Goal: Task Accomplishment & Management: Manage account settings

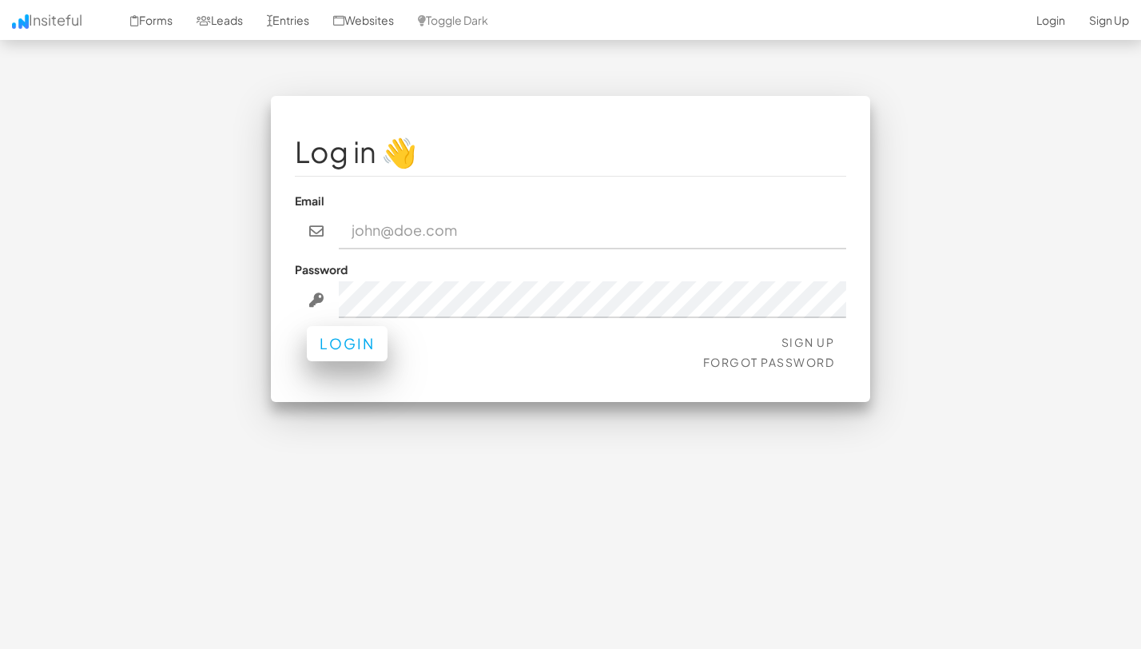
type input "team@joinopus.org"
click at [361, 344] on button "Login" at bounding box center [347, 343] width 81 height 35
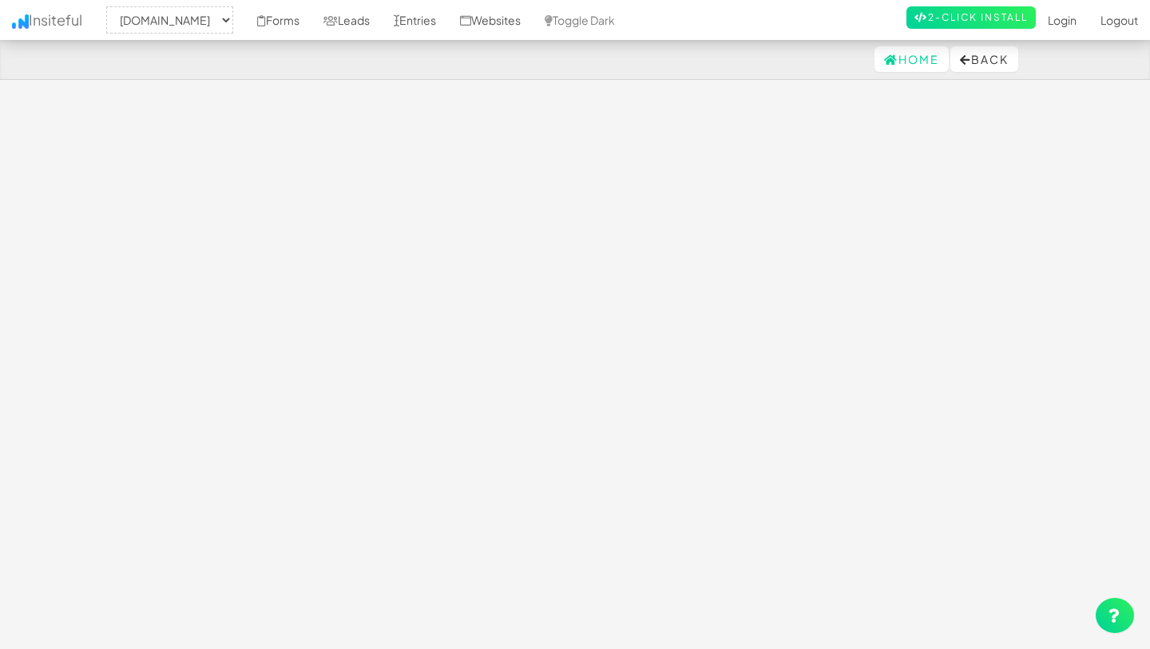
select select "2344"
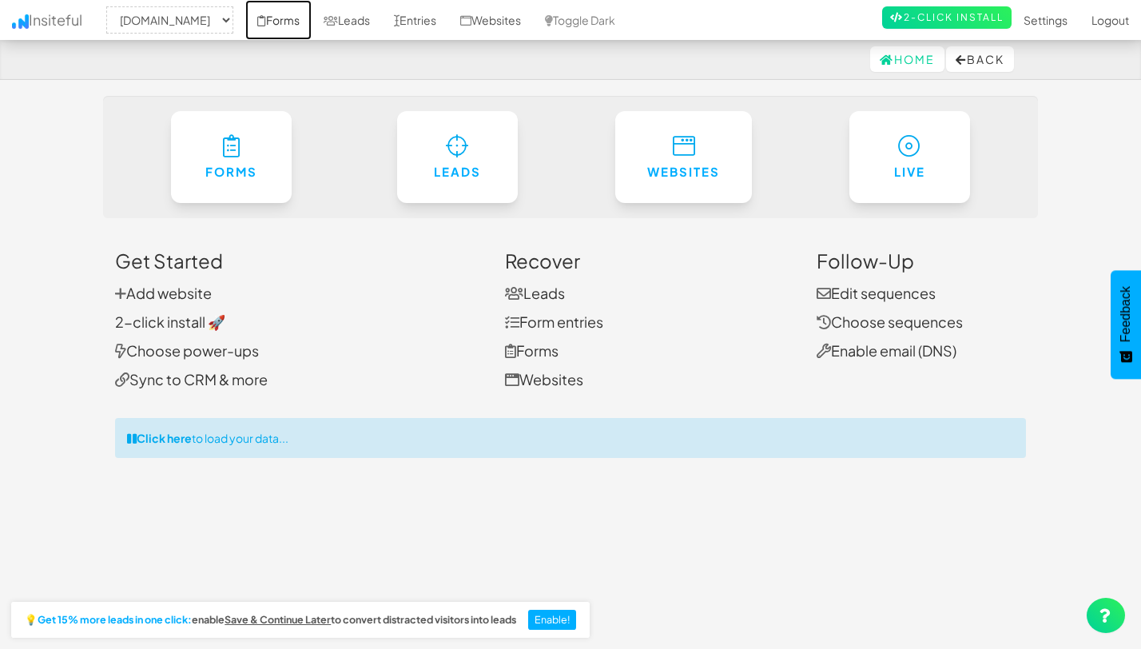
click at [282, 22] on link "Forms" at bounding box center [278, 20] width 66 height 40
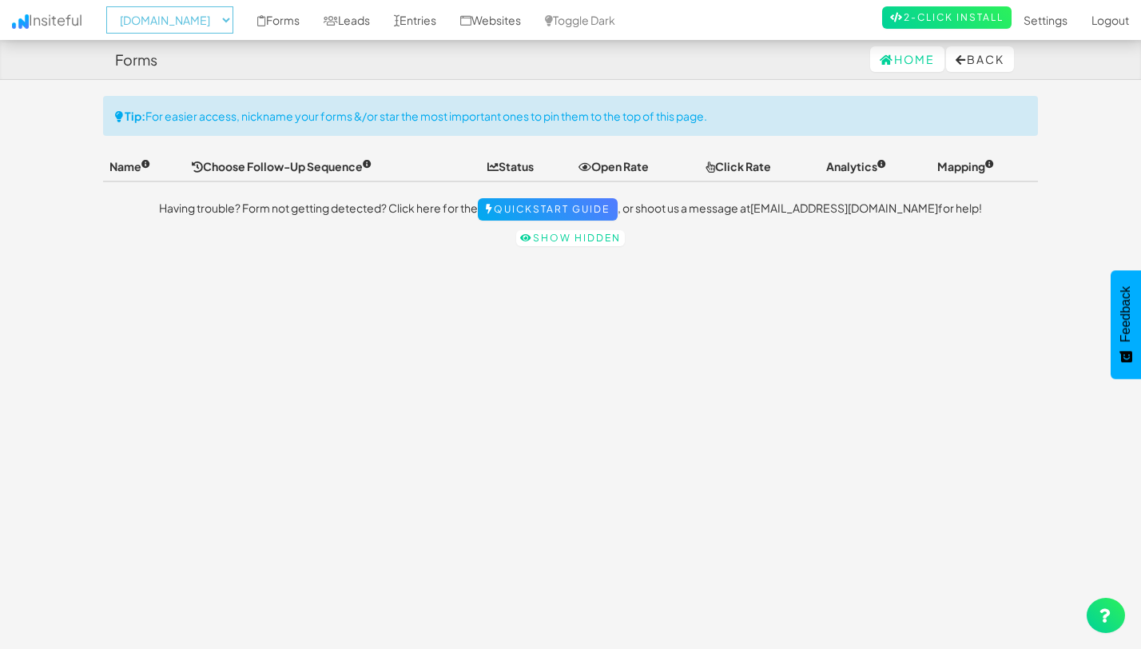
click at [213, 15] on select "-- None -- www.joinopus.org joinopus.org" at bounding box center [169, 19] width 127 height 27
select select "2352"
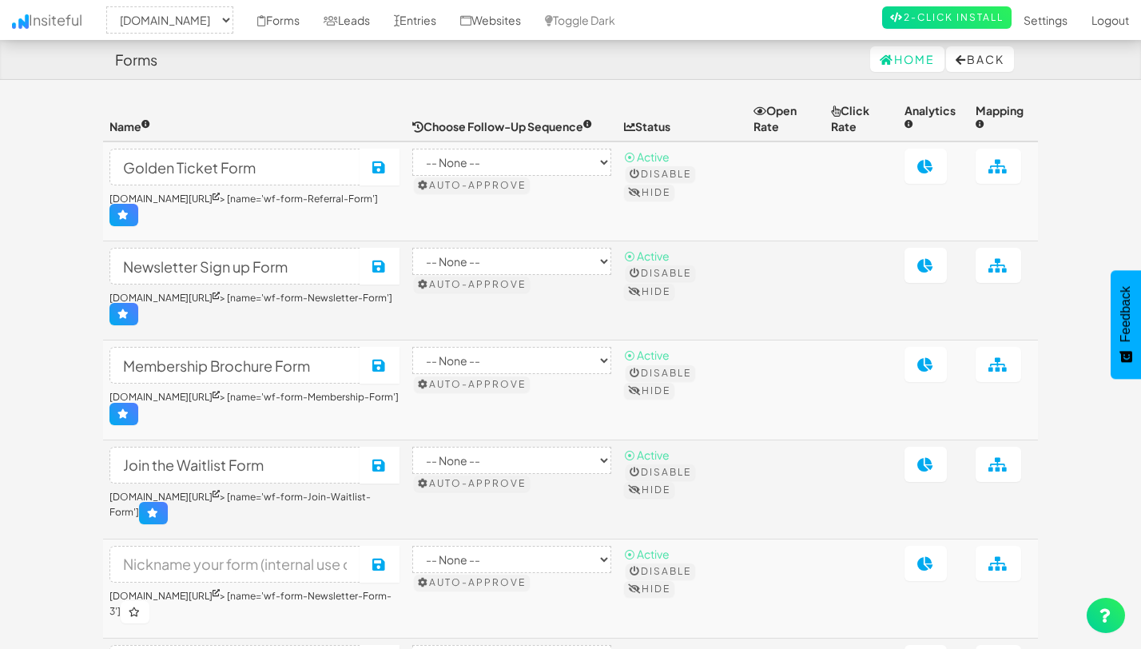
select select "2352"
click at [361, 25] on link "Leads" at bounding box center [347, 20] width 70 height 40
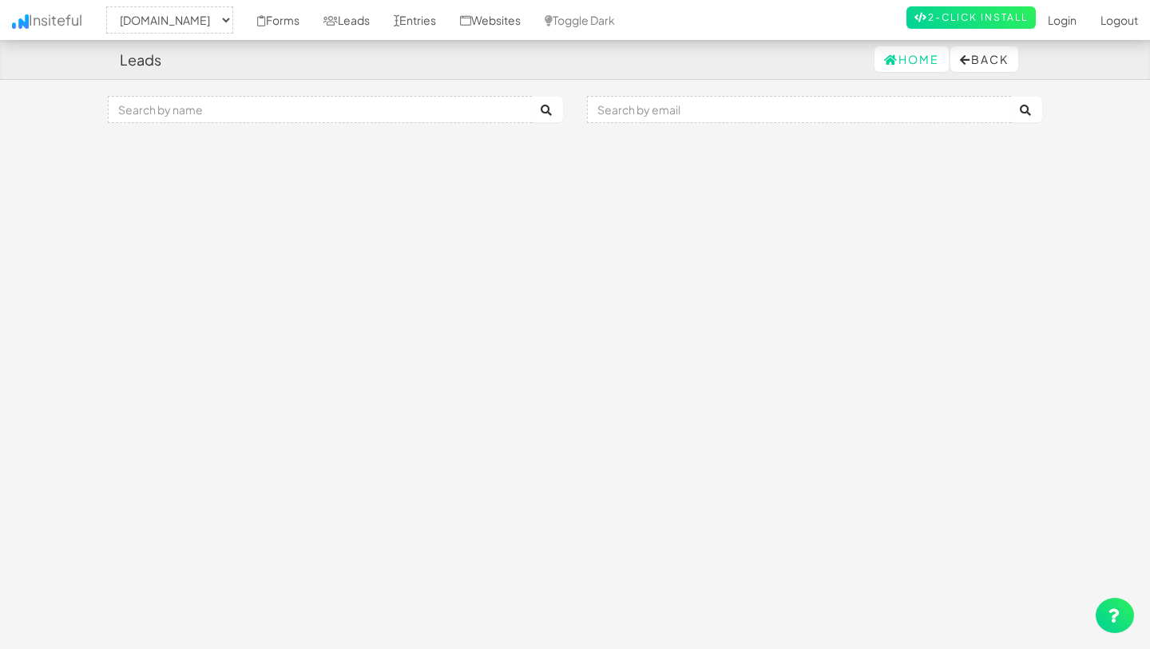
select select "2352"
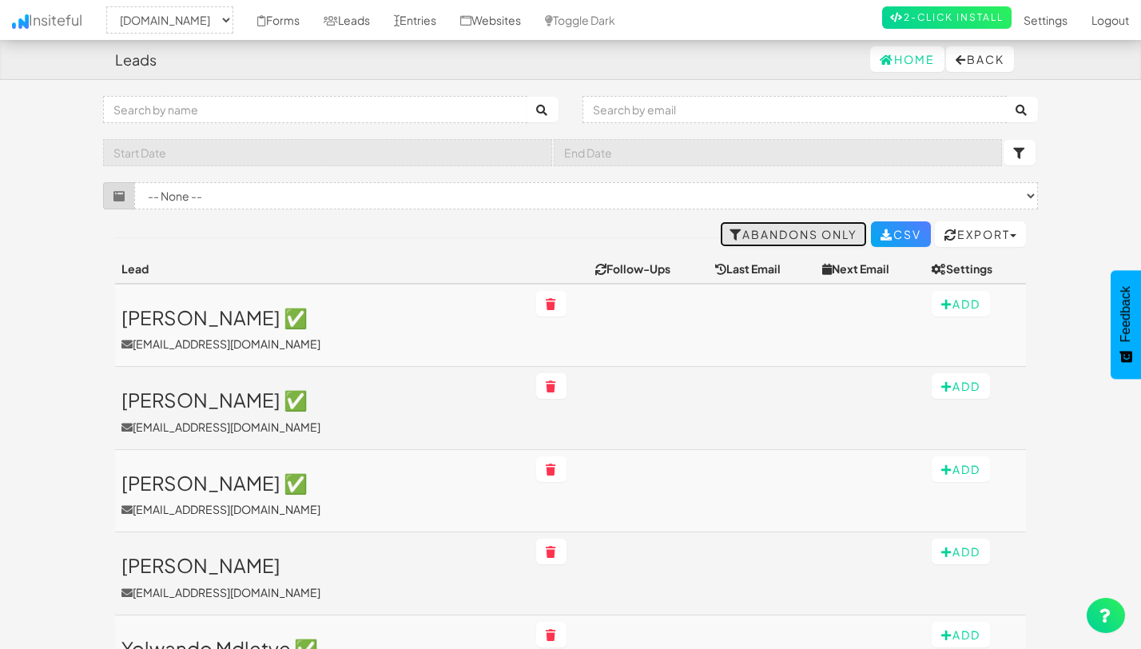
click at [741, 240] on link "Abandons Only" at bounding box center [793, 234] width 147 height 26
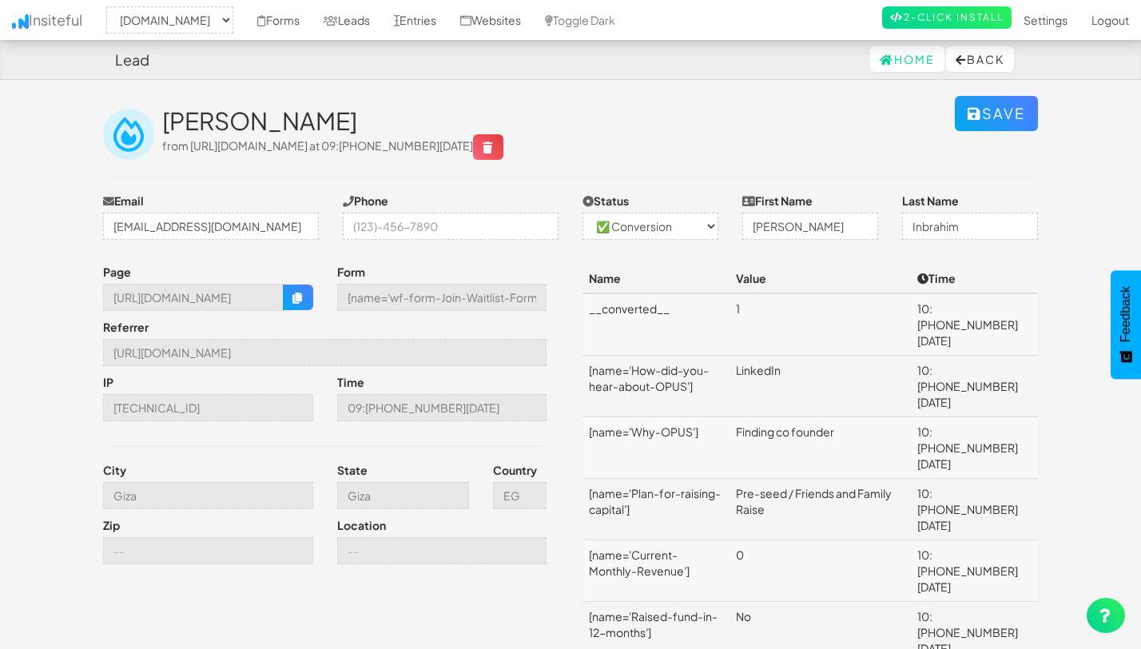
select select "2352"
select select "1"
click at [302, 302] on icon "button" at bounding box center [297, 297] width 11 height 11
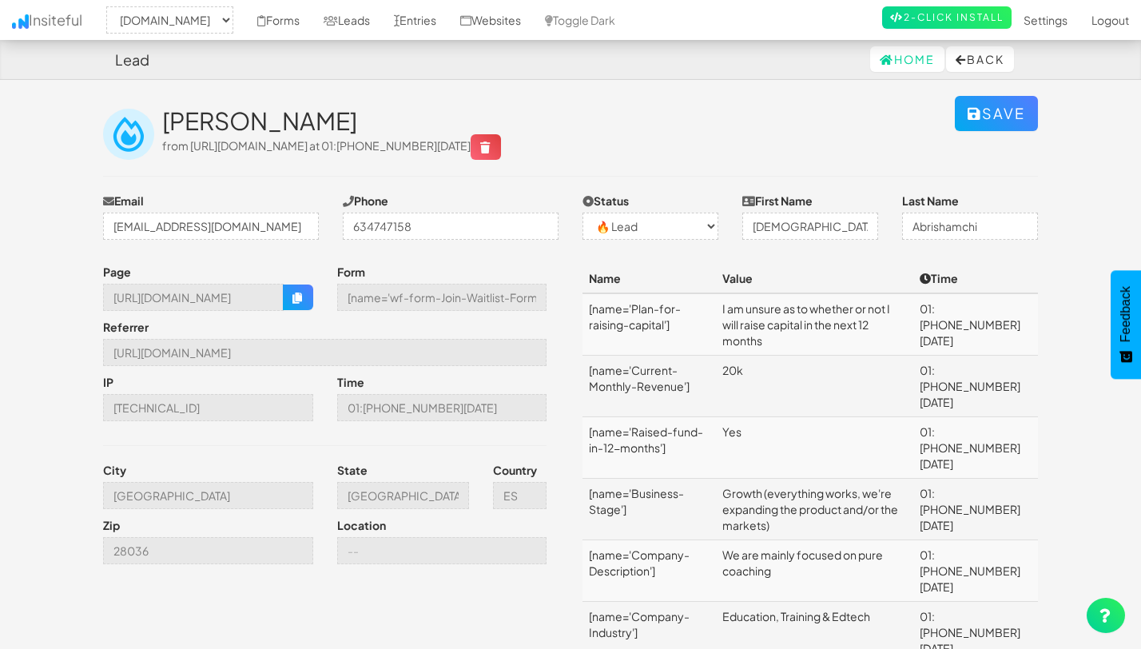
select select "2352"
select select "0"
click at [242, 290] on input "[URL][DOMAIN_NAME]" at bounding box center [193, 297] width 181 height 27
click at [293, 293] on icon "button" at bounding box center [297, 297] width 11 height 11
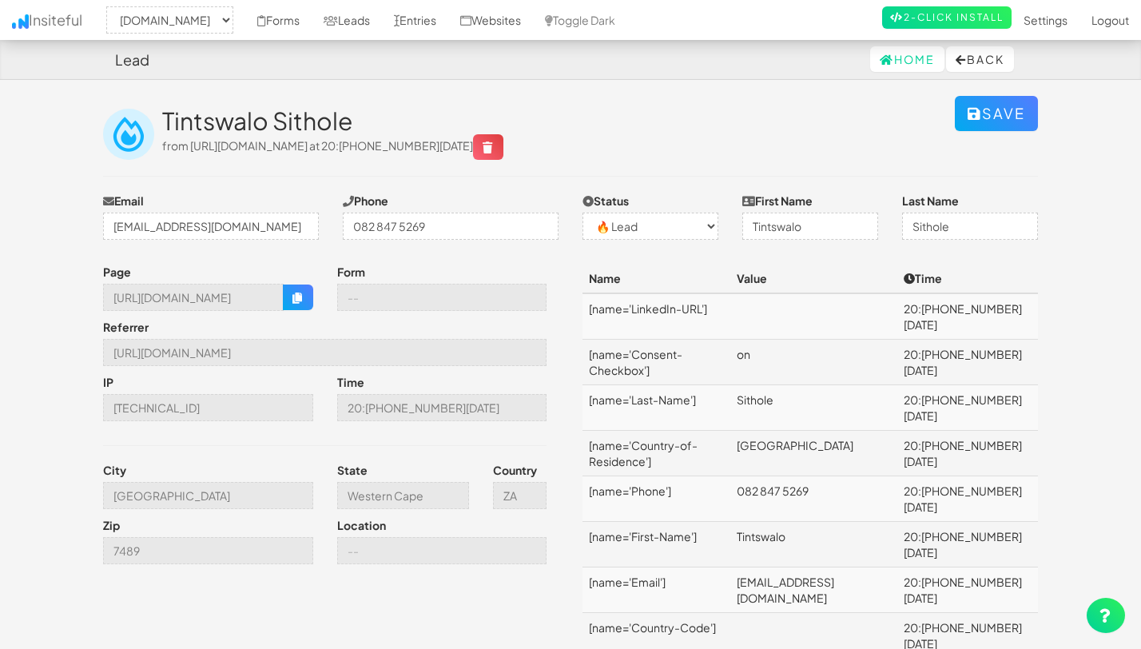
select select "2352"
select select "0"
click at [288, 310] on button "button" at bounding box center [298, 297] width 30 height 26
click at [296, 29] on link "Forms" at bounding box center [278, 20] width 66 height 40
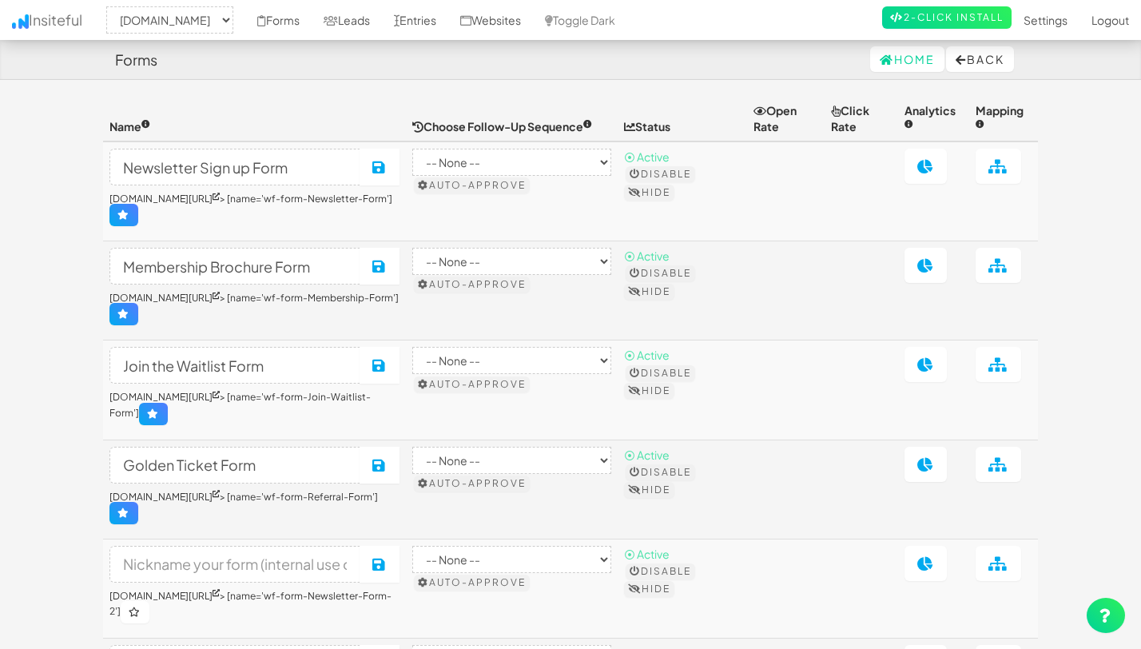
select select "2352"
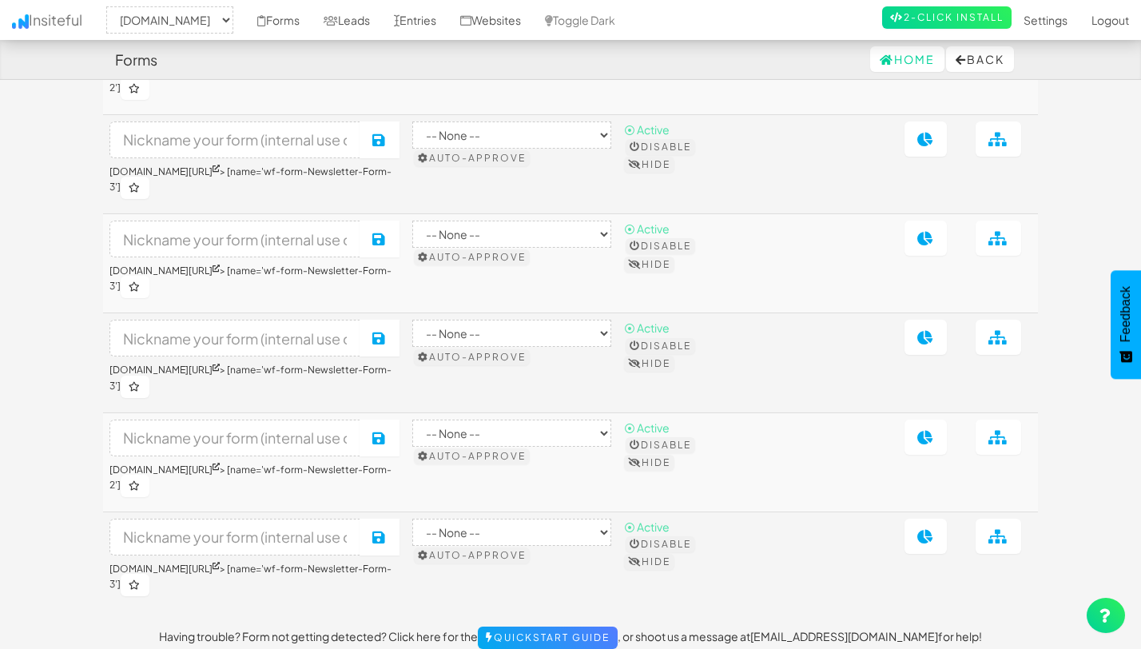
scroll to position [522, 0]
click at [930, 530] on icon at bounding box center [925, 537] width 17 height 14
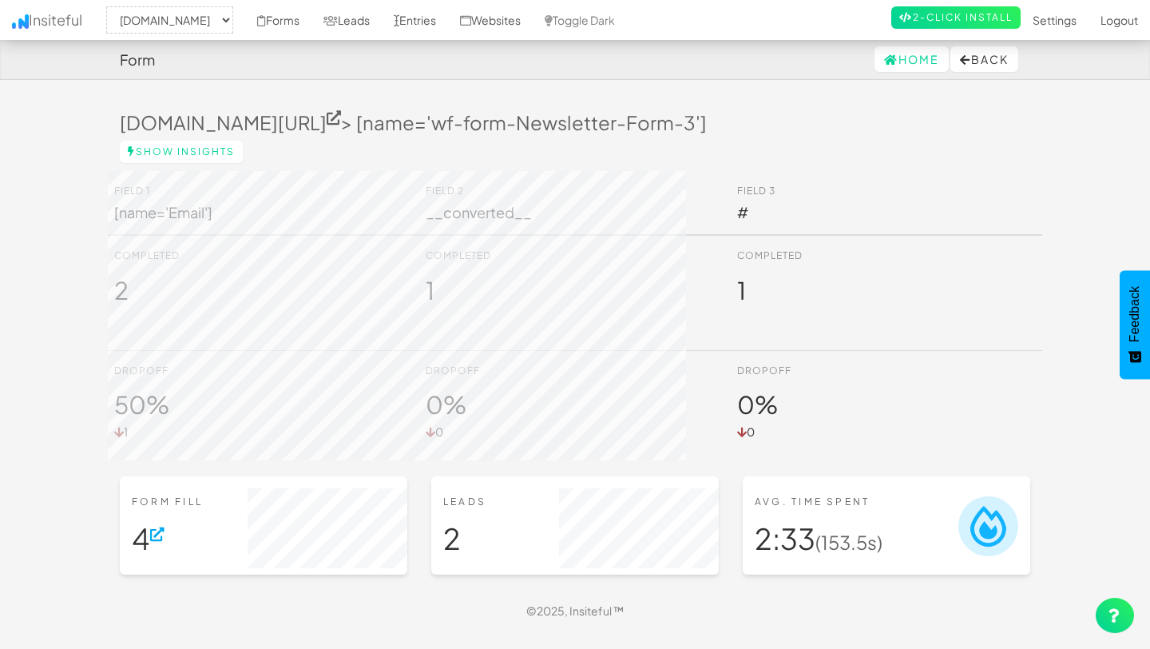
select select "2352"
click at [445, 553] on h1 "2" at bounding box center [575, 538] width 264 height 32
click at [170, 153] on link "Show Insights" at bounding box center [181, 152] width 123 height 22
select select "2352"
click at [295, 18] on link "Forms" at bounding box center [278, 20] width 66 height 40
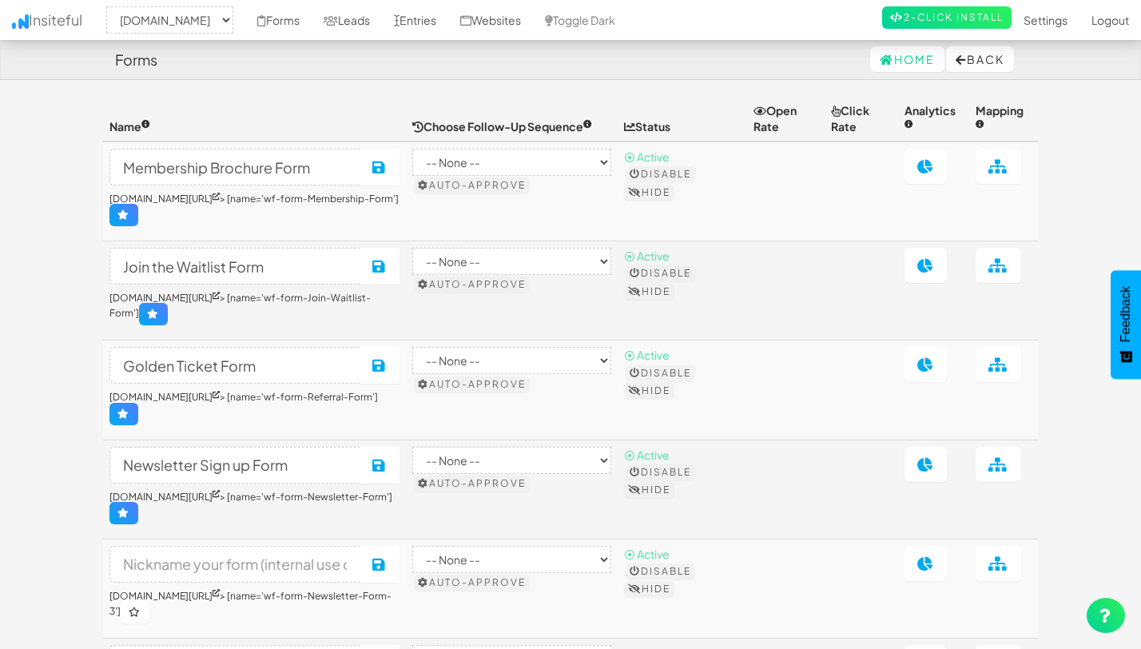
select select "2352"
click at [926, 164] on icon at bounding box center [925, 166] width 17 height 14
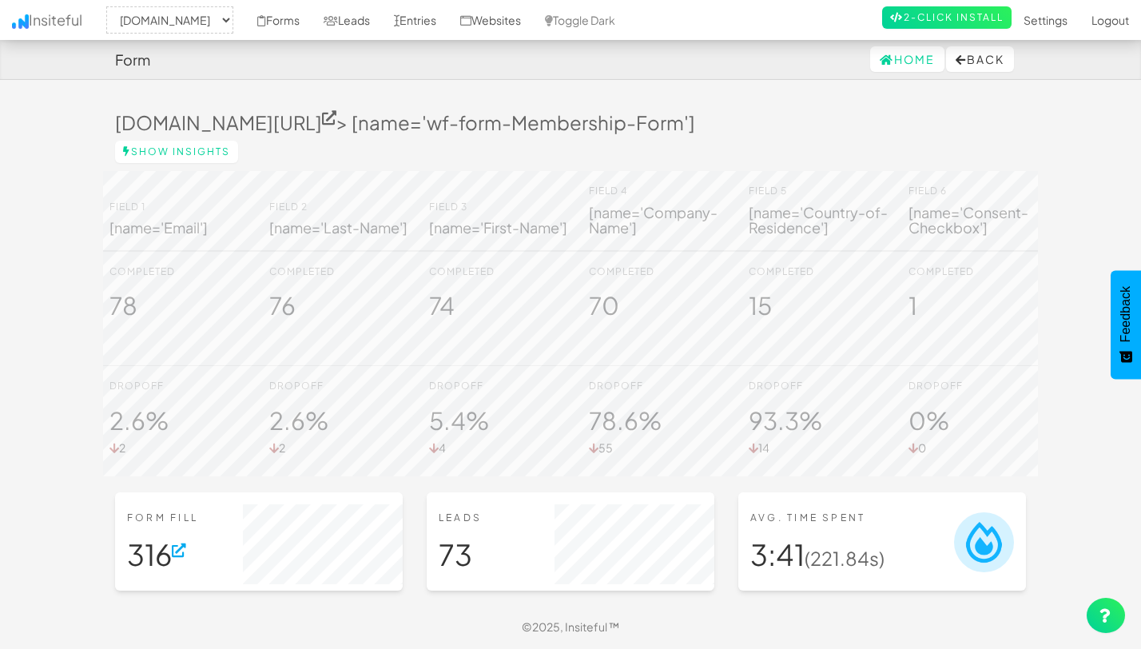
select select "2352"
click at [288, 19] on link "Forms" at bounding box center [278, 20] width 66 height 40
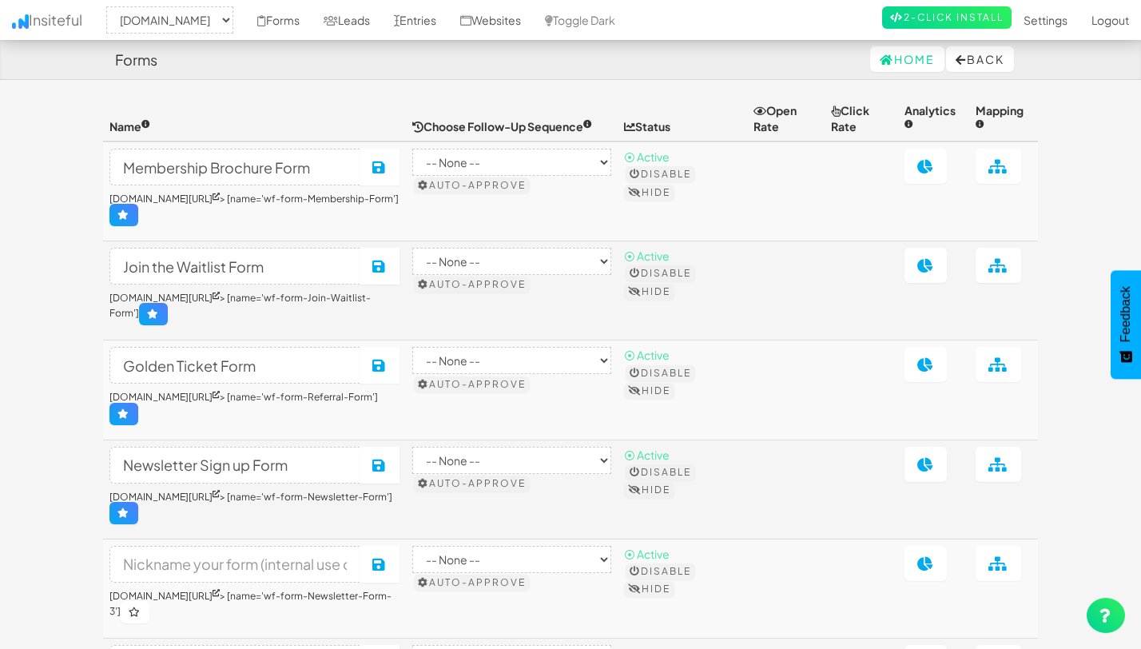
select select "2352"
click at [926, 269] on icon at bounding box center [925, 265] width 17 height 14
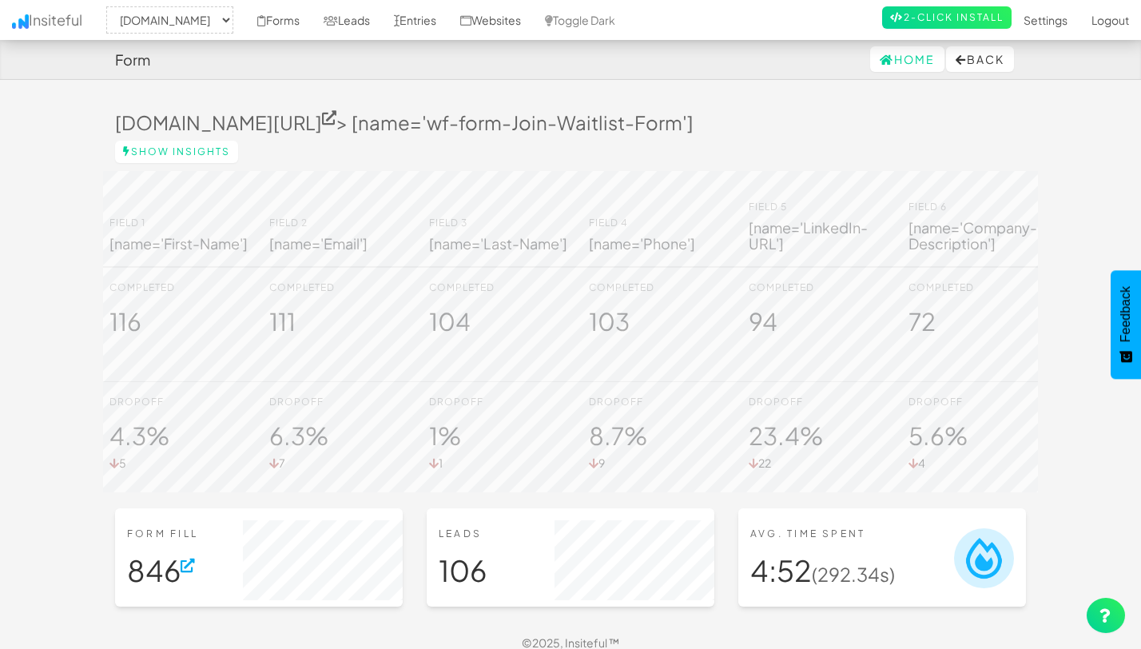
select select "2352"
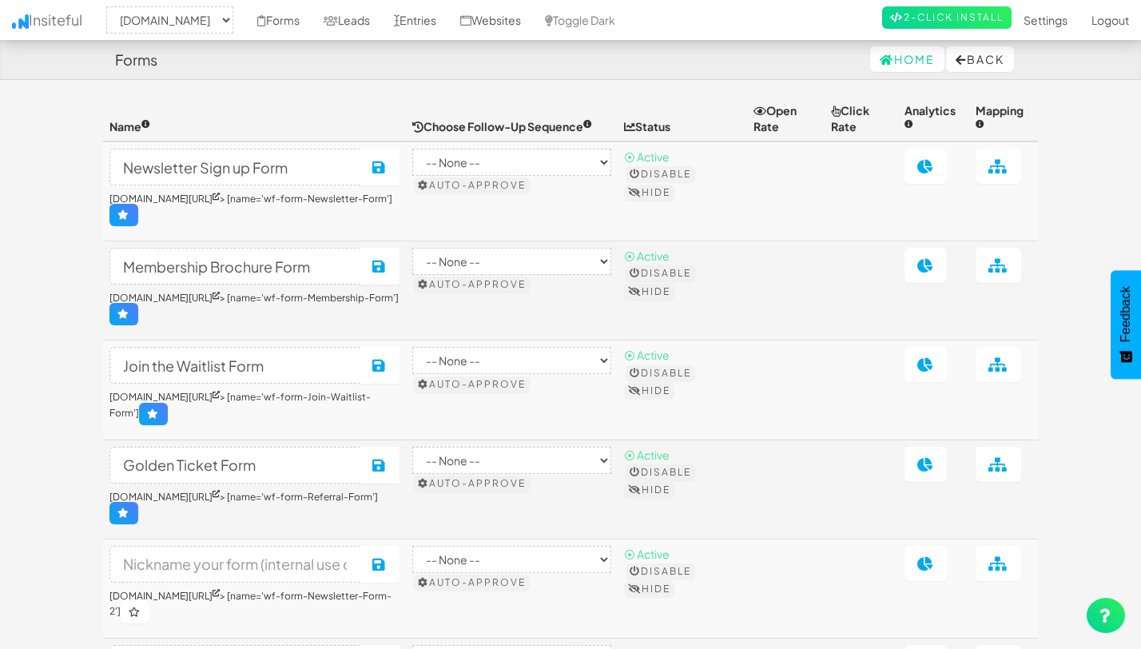
select select "2352"
click at [932, 364] on icon at bounding box center [925, 364] width 17 height 14
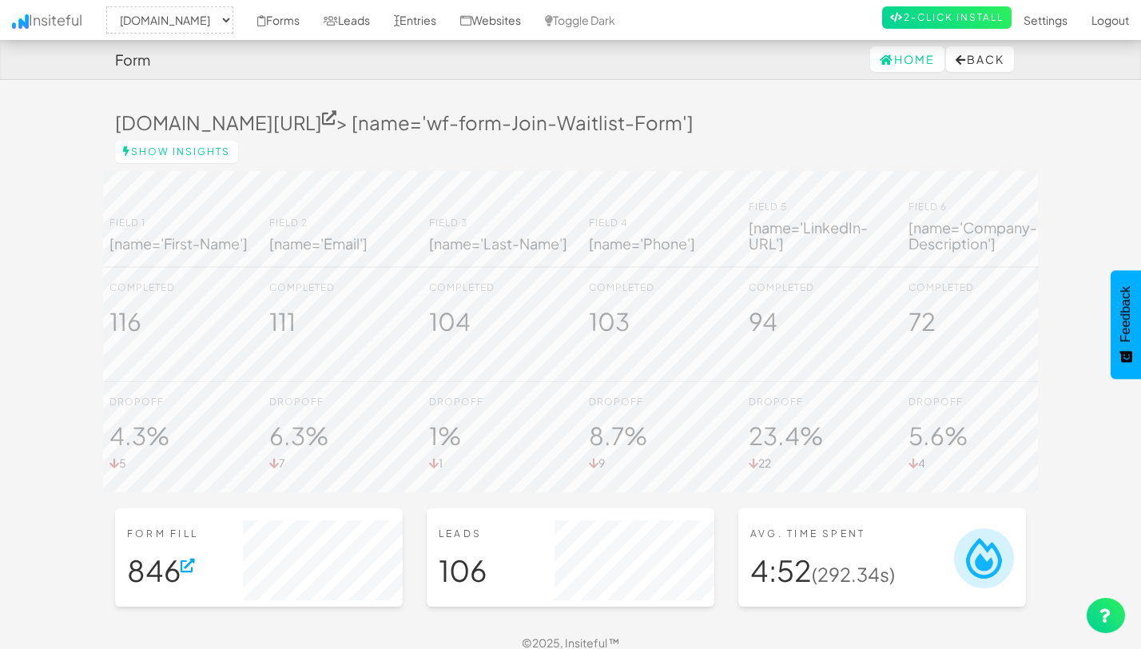
select select "2352"
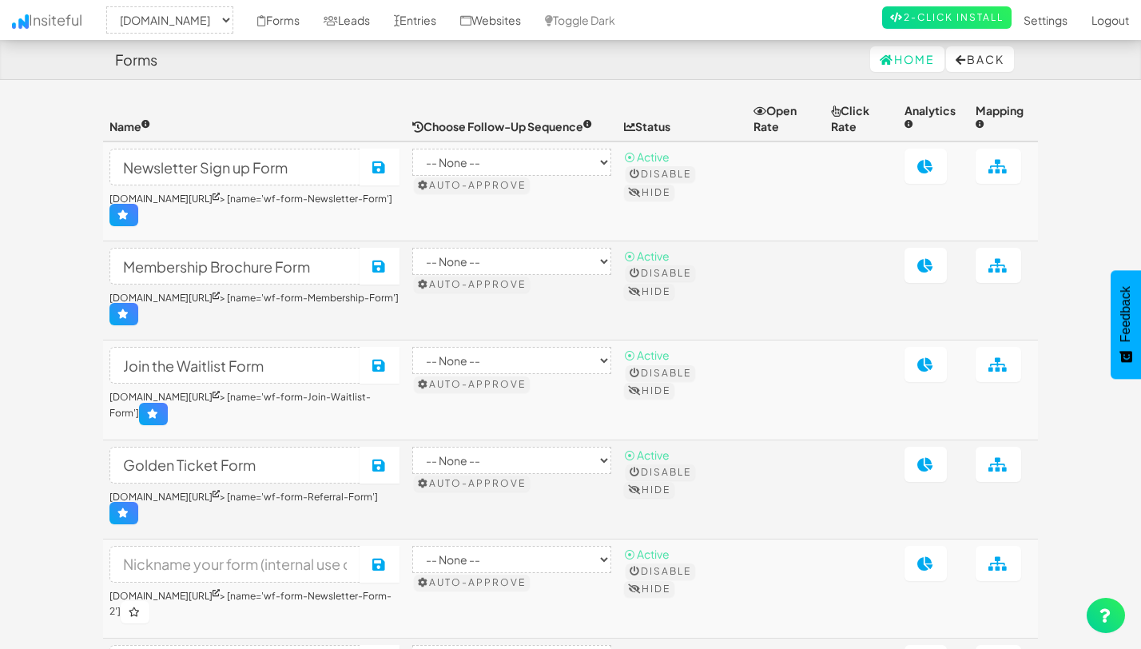
select select "2352"
click at [928, 168] on icon at bounding box center [925, 166] width 17 height 14
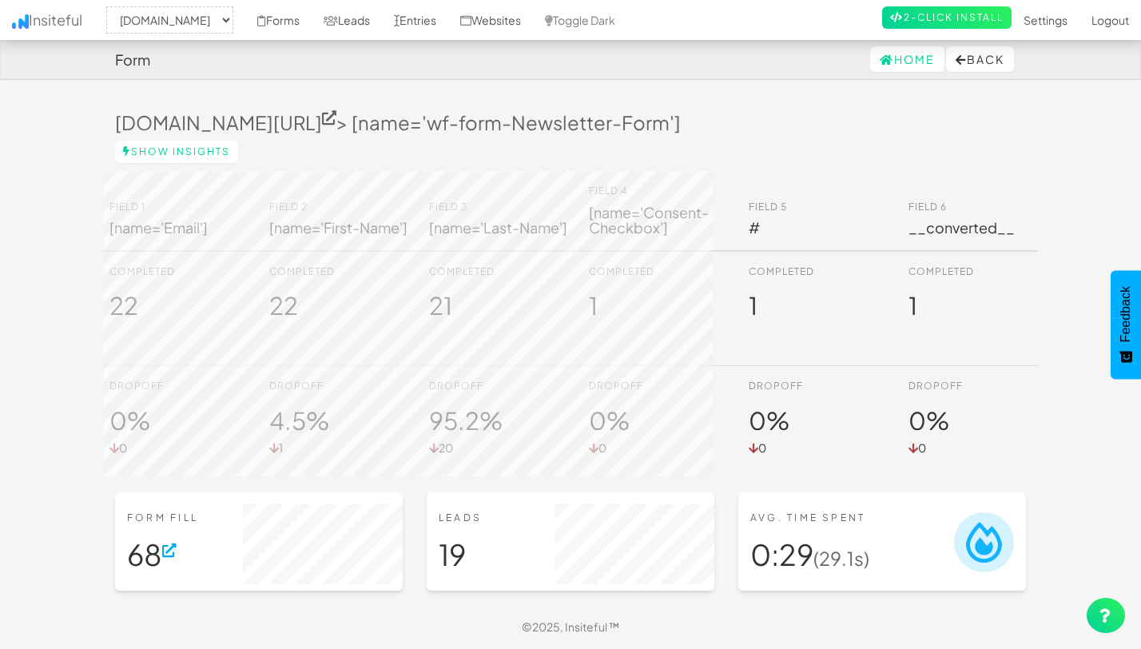
select select "2352"
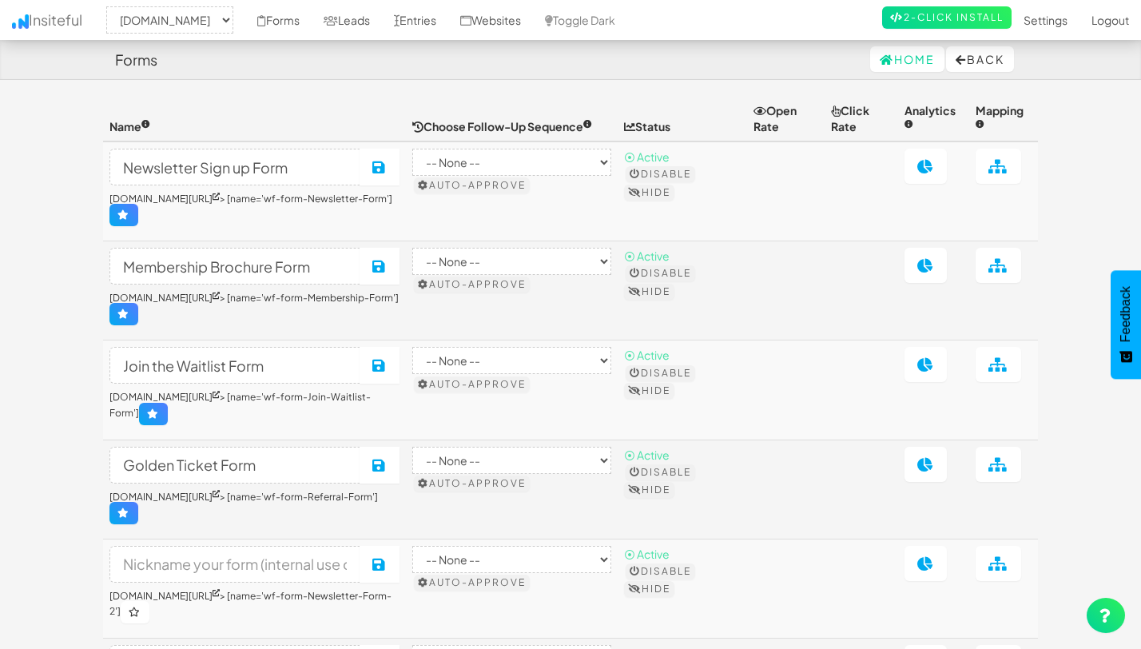
select select "2352"
click at [932, 465] on icon at bounding box center [925, 464] width 17 height 14
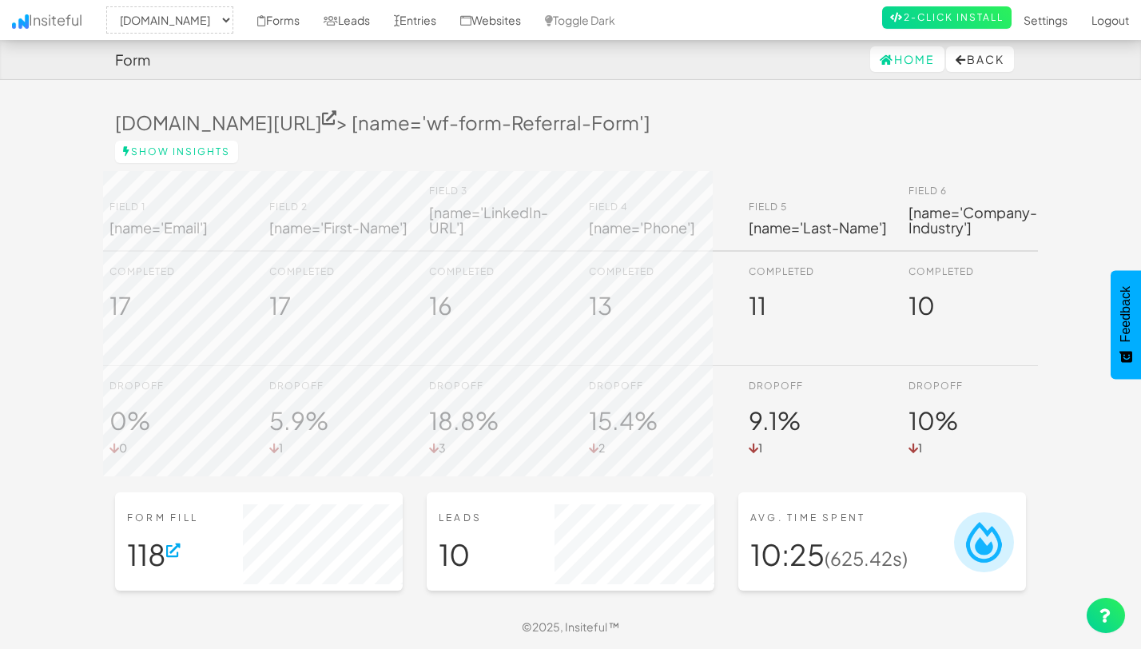
select select "2352"
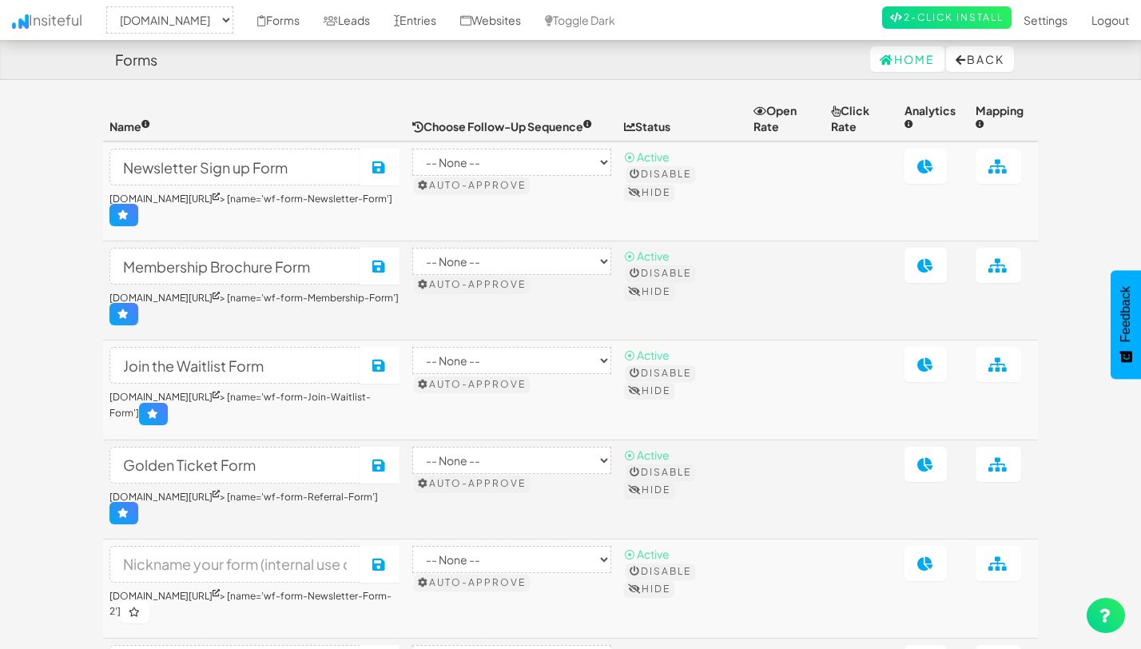
select select "2352"
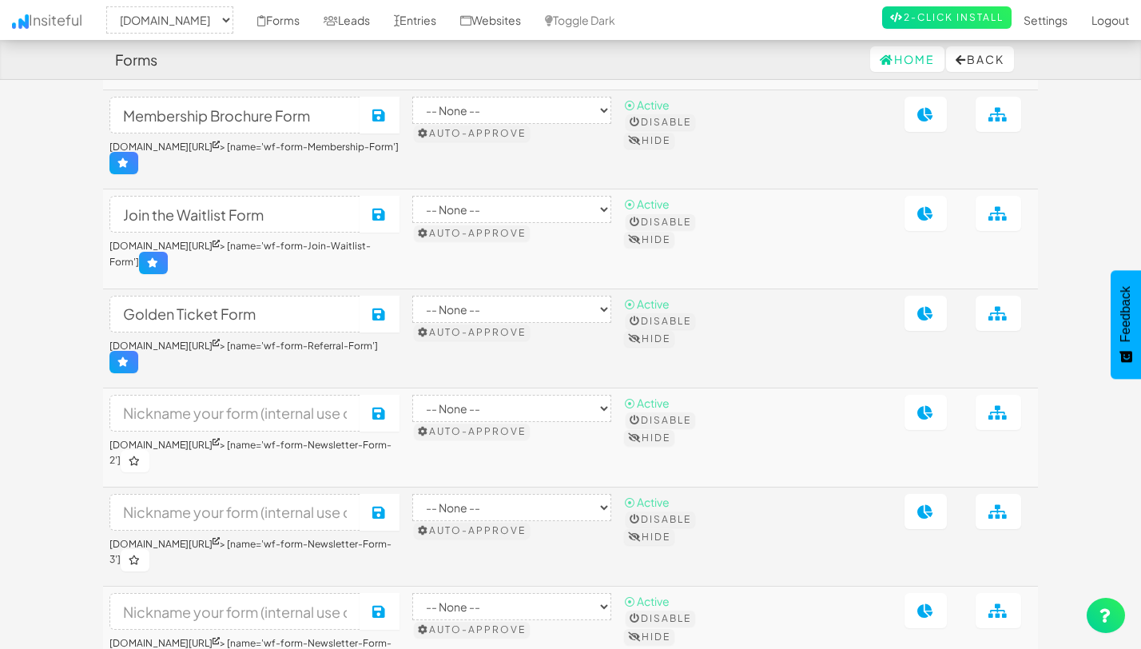
scroll to position [165, 0]
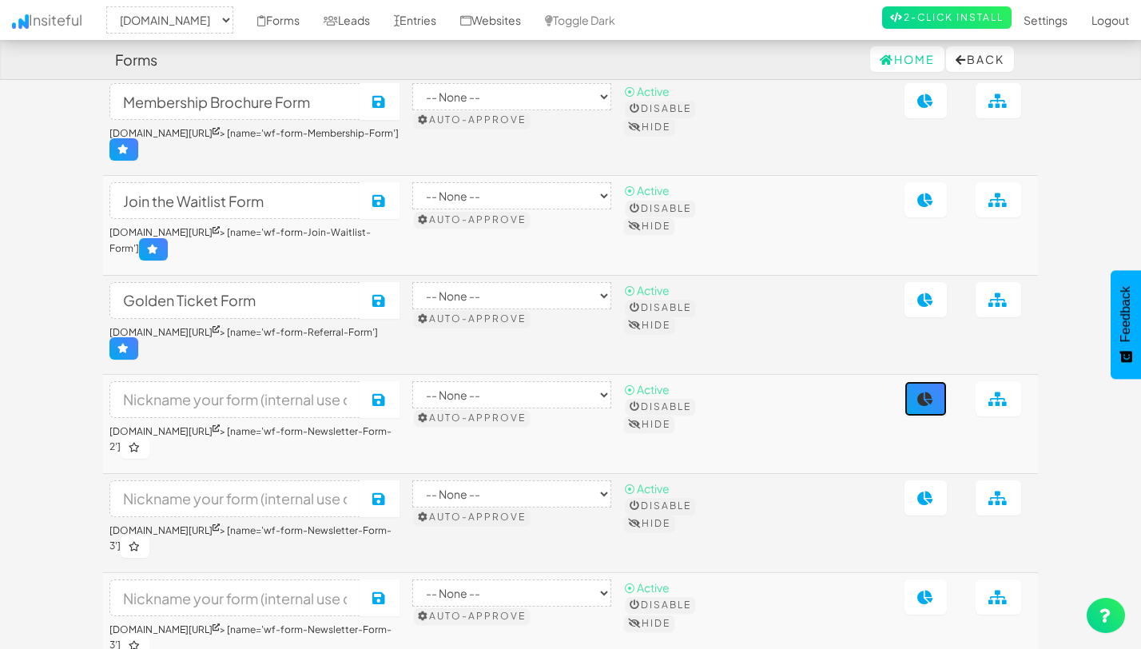
click at [934, 391] on icon at bounding box center [925, 398] width 17 height 14
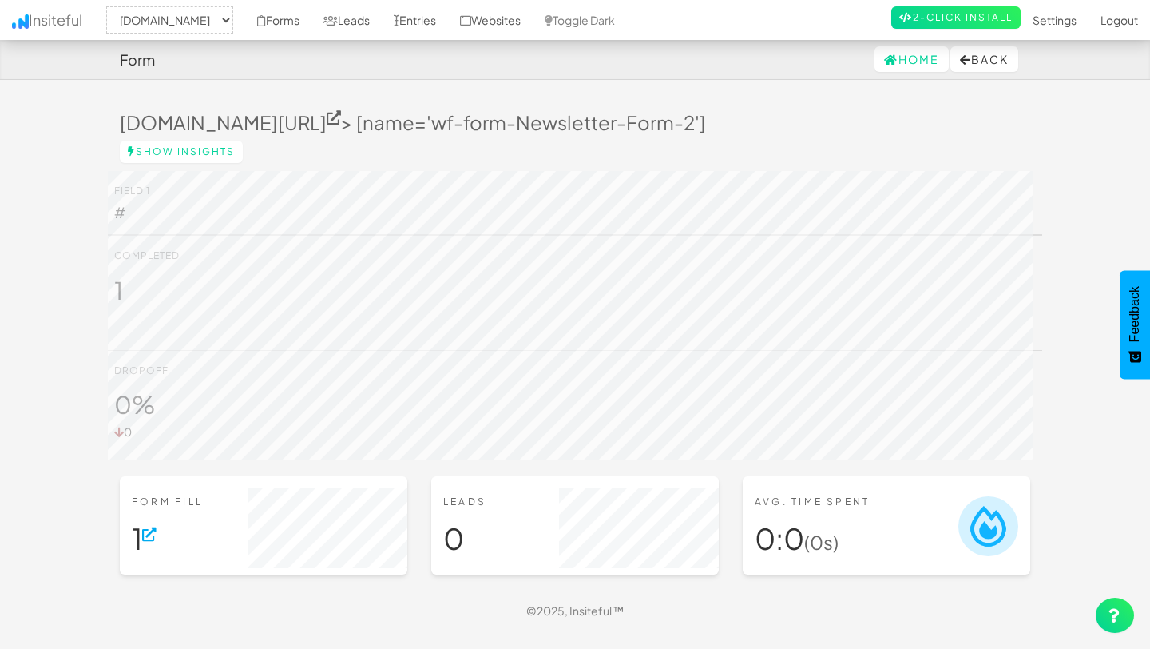
select select "2352"
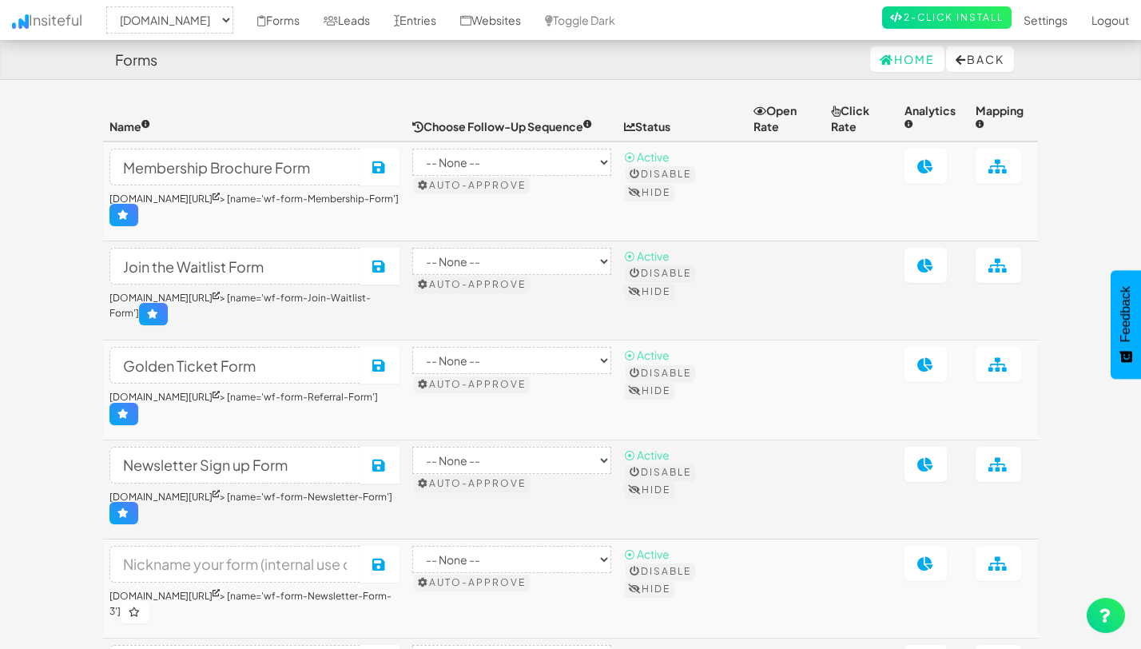
select select "2352"
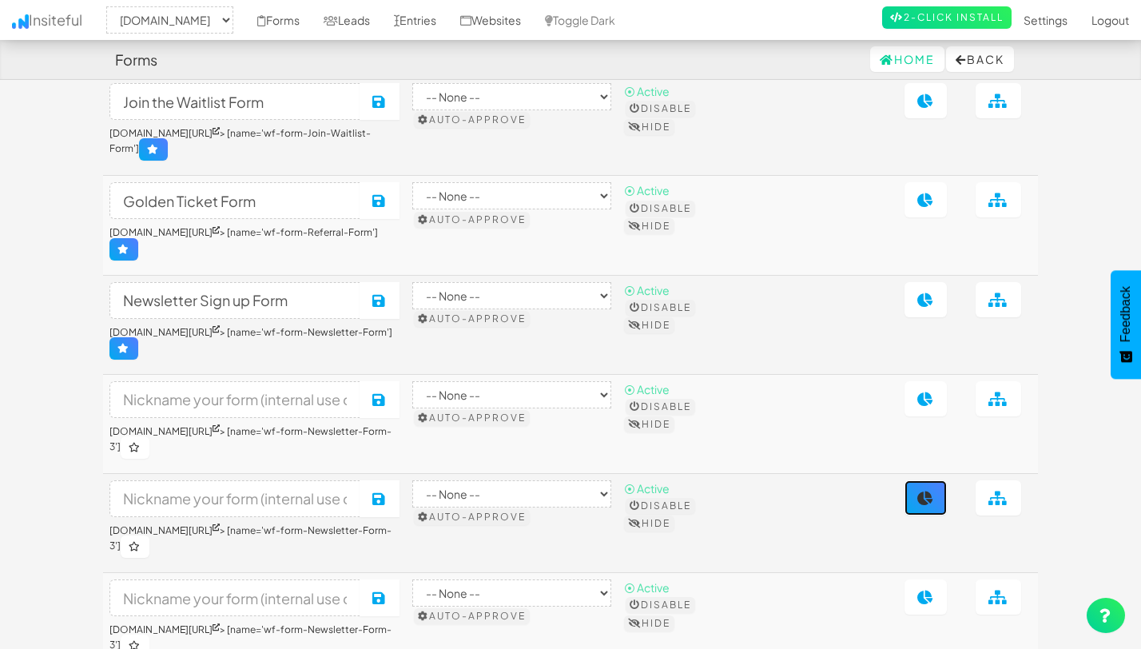
click at [925, 491] on icon at bounding box center [925, 498] width 17 height 14
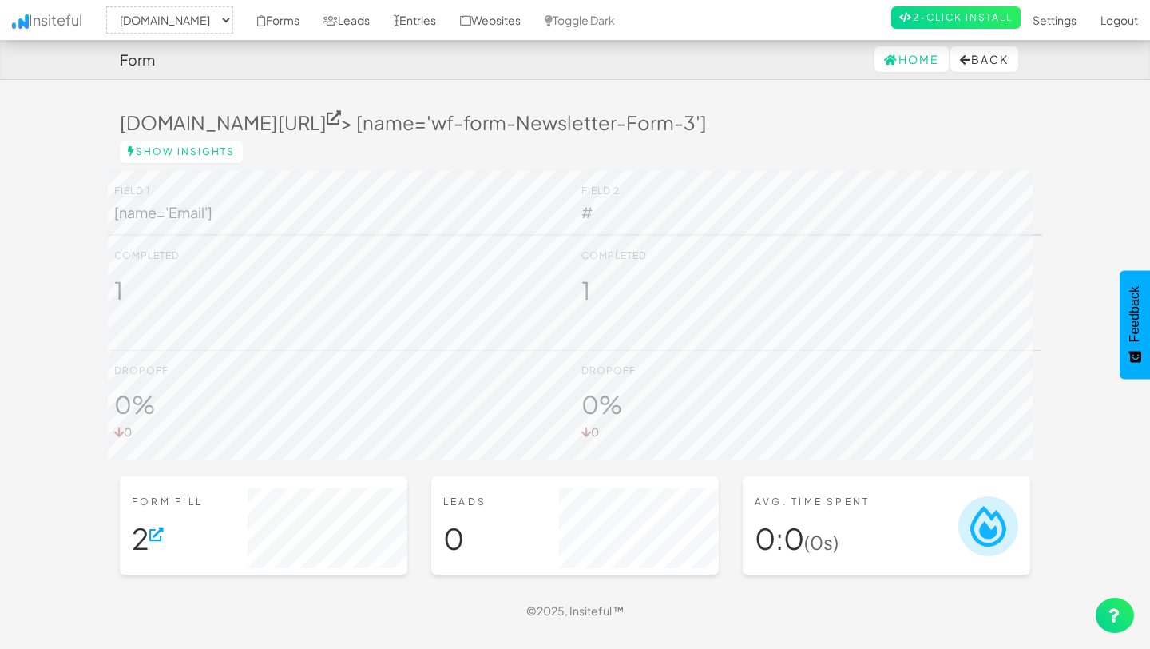
select select "2352"
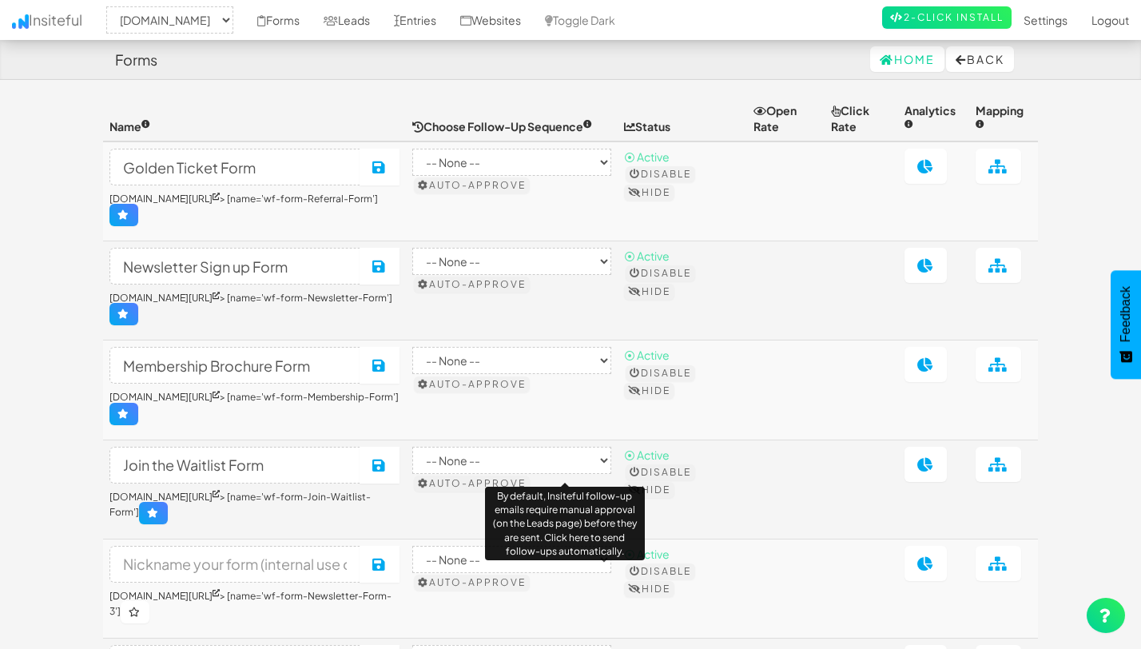
select select "2352"
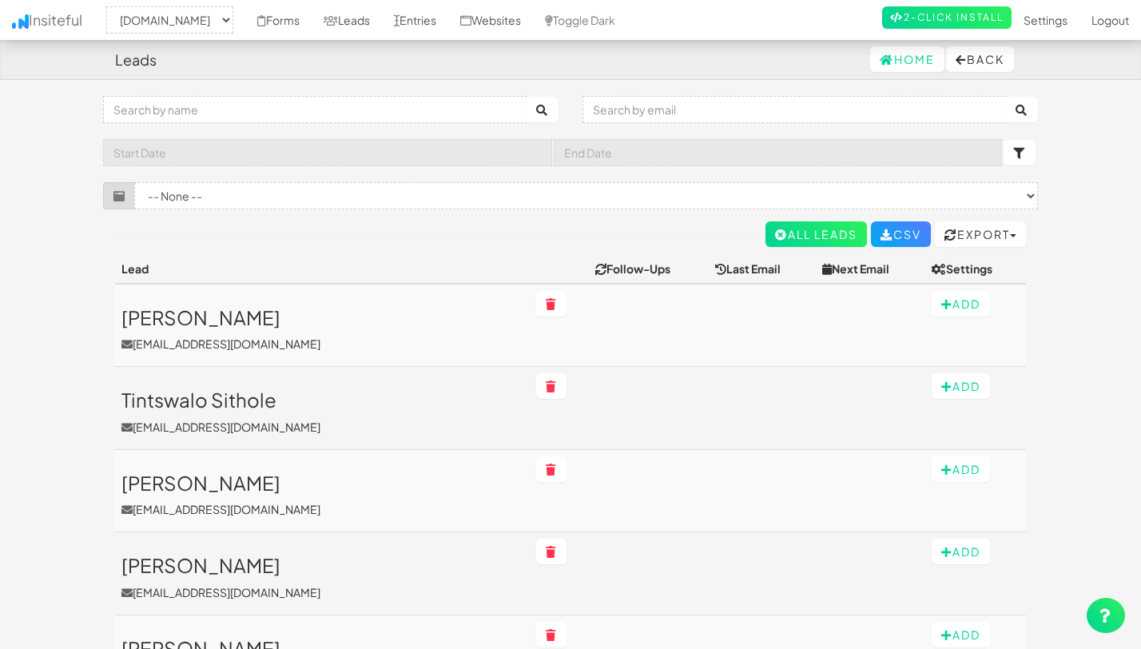
select select "2352"
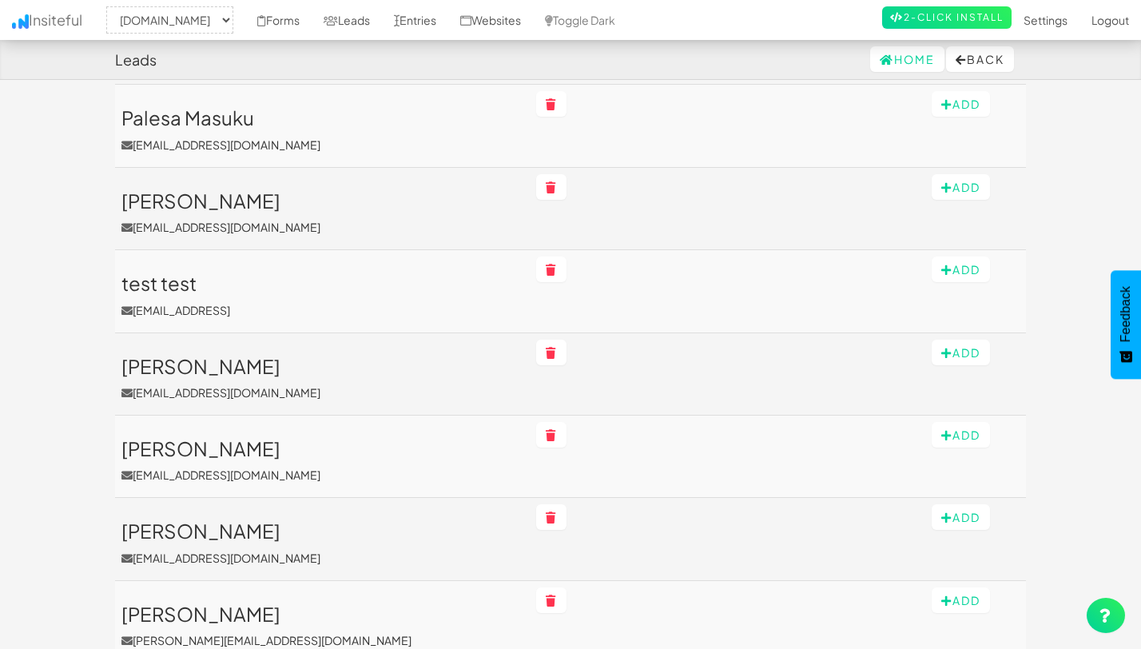
scroll to position [653, 0]
